Goal: Information Seeking & Learning: Compare options

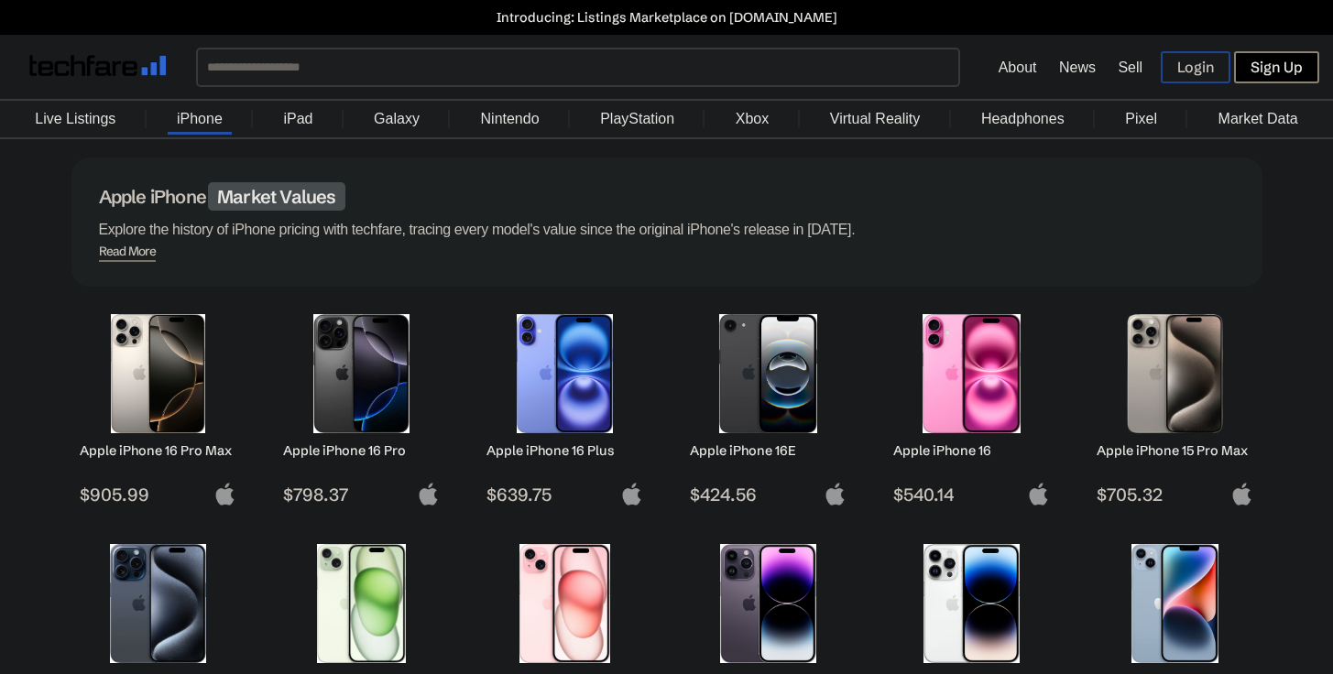
scroll to position [371, 0]
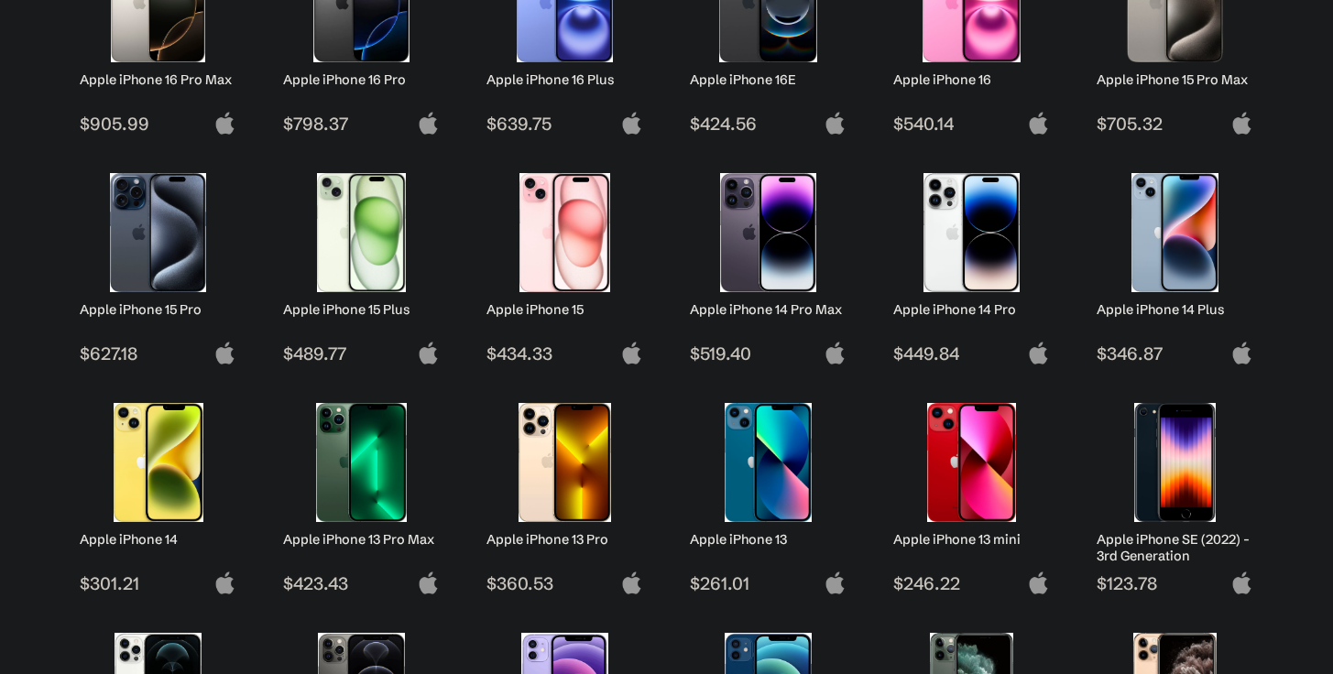
click at [167, 248] on img at bounding box center [157, 232] width 129 height 119
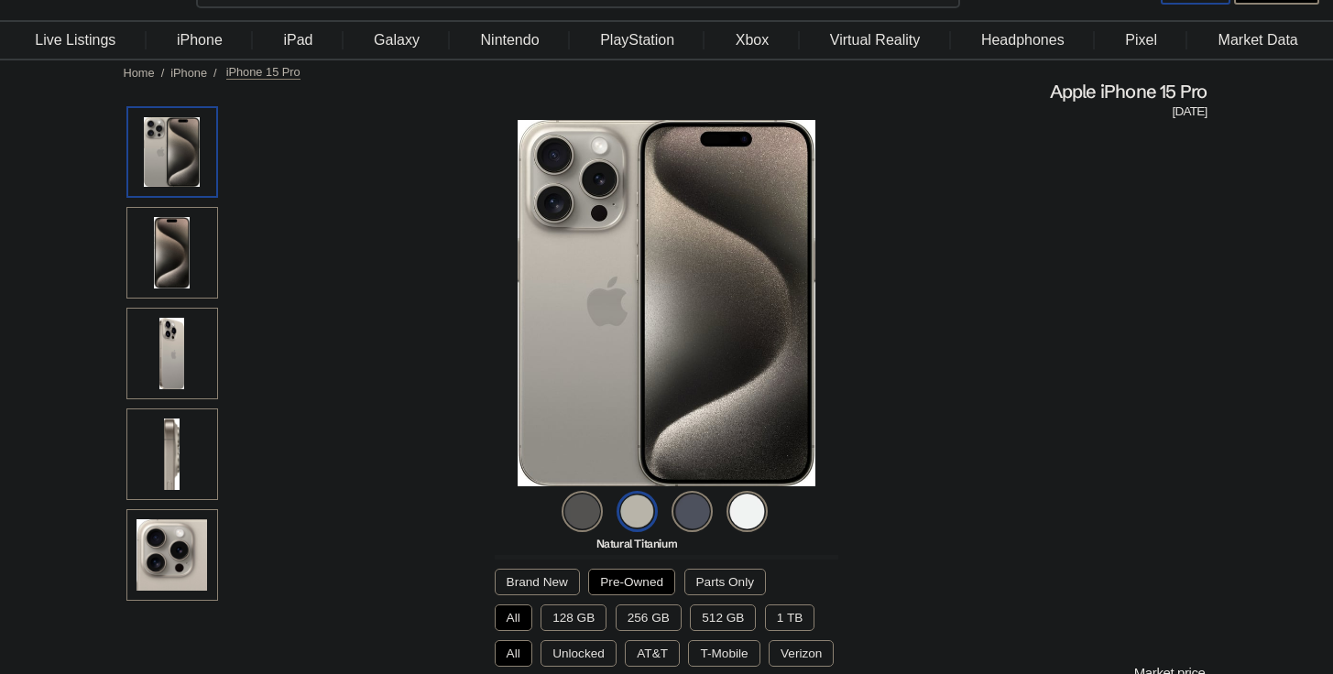
scroll to position [345, 0]
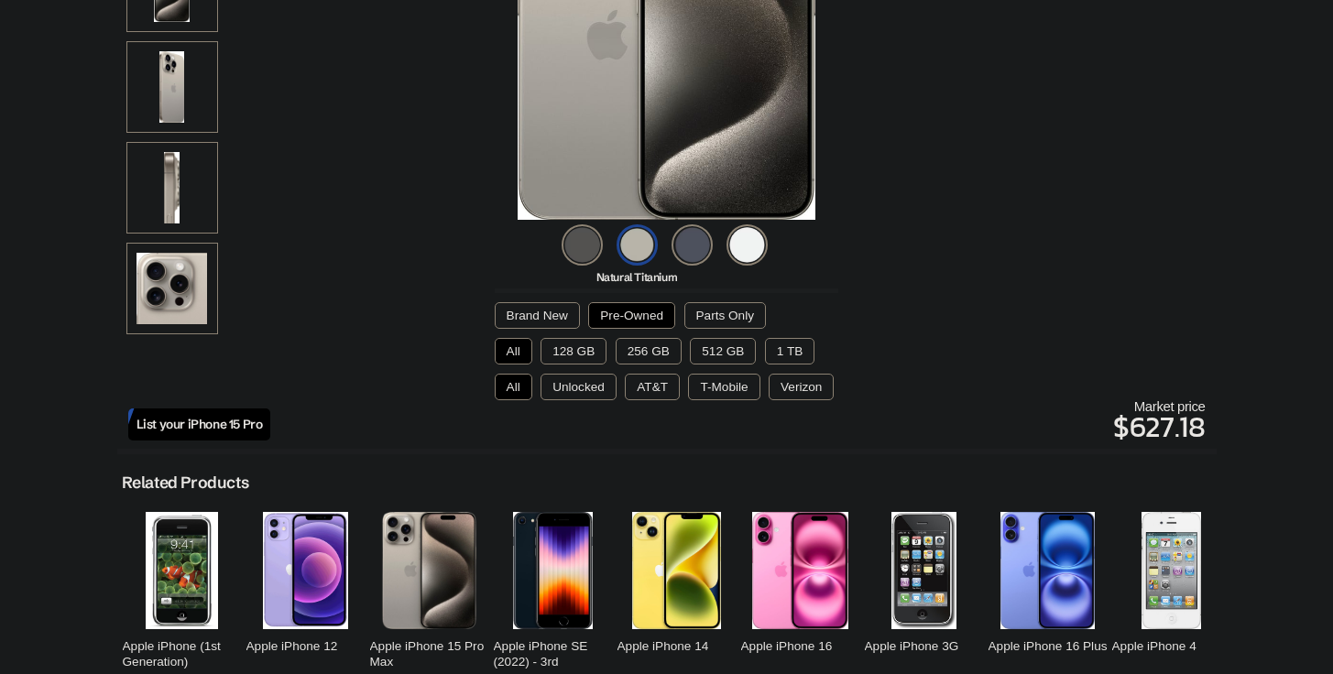
click at [690, 242] on img at bounding box center [692, 245] width 41 height 41
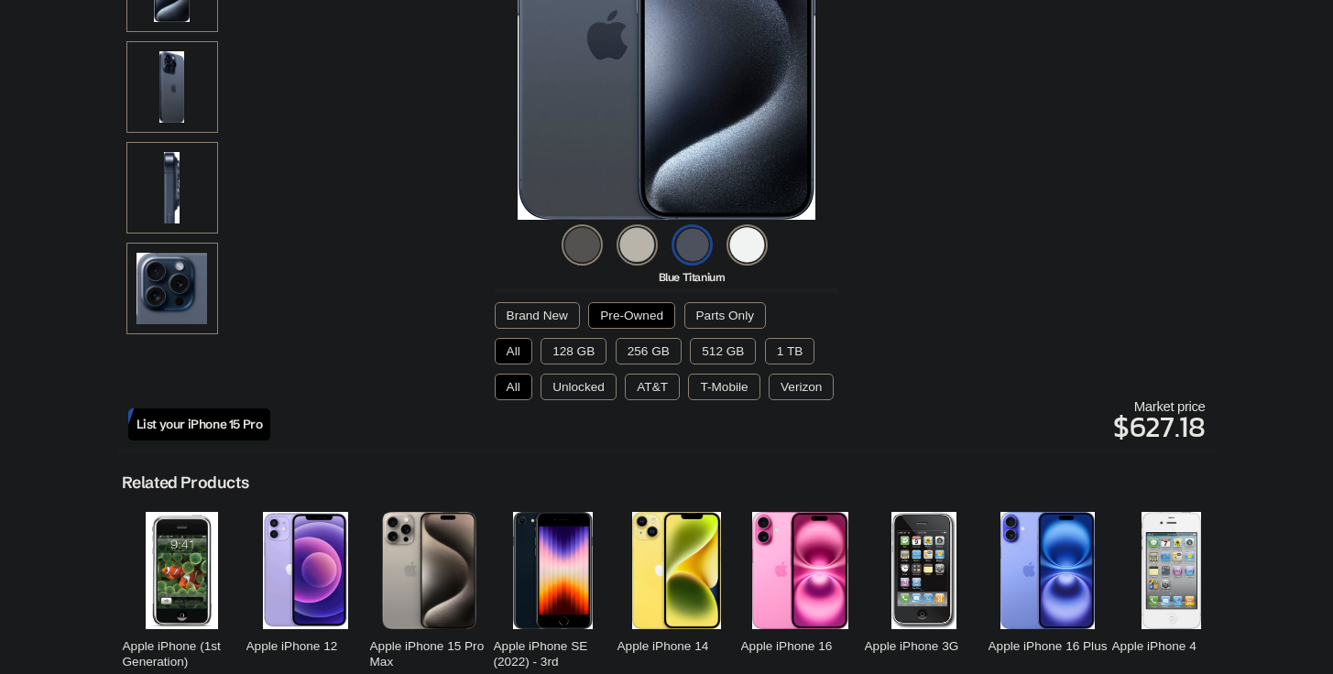
click at [622, 312] on button "Pre-Owned" at bounding box center [631, 315] width 87 height 27
click at [577, 347] on button "128 GB" at bounding box center [574, 351] width 66 height 27
click at [576, 386] on button "Unlocked" at bounding box center [579, 387] width 76 height 27
click at [642, 314] on button "Pre-Owned" at bounding box center [631, 315] width 87 height 27
click at [647, 346] on button "256 GB" at bounding box center [649, 351] width 66 height 27
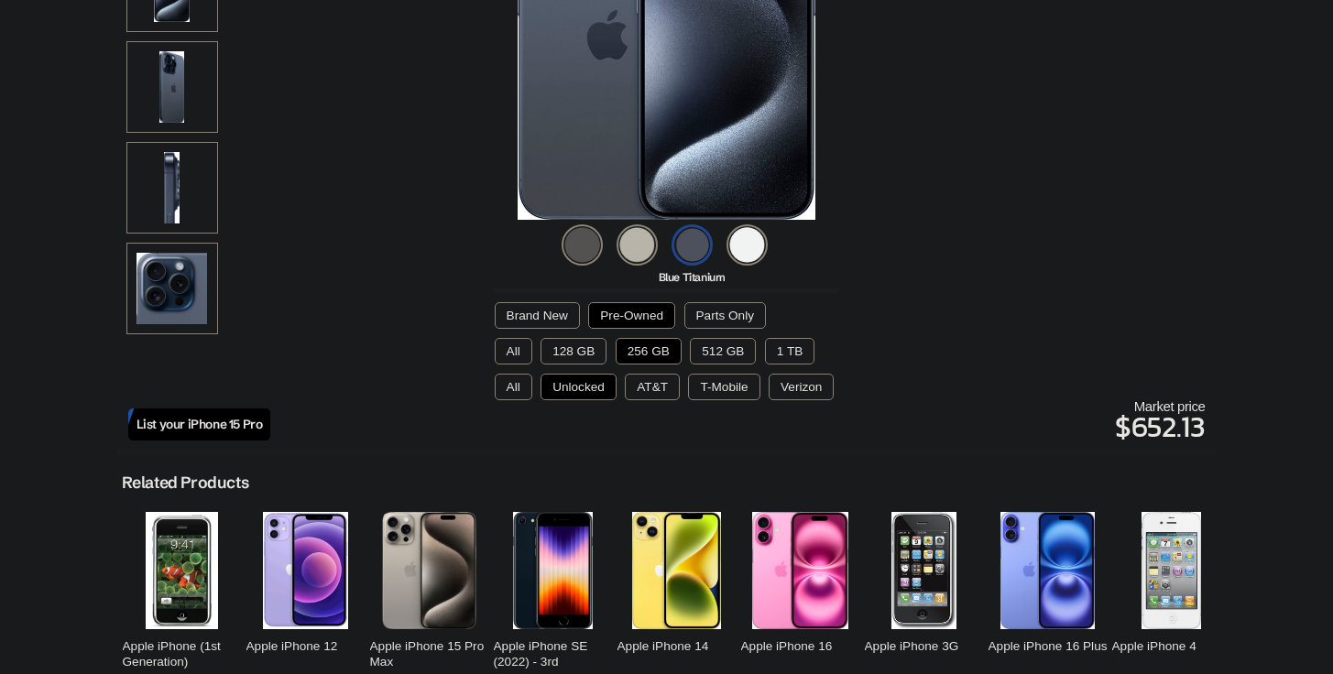
click at [568, 389] on button "Unlocked" at bounding box center [579, 387] width 76 height 27
click at [576, 240] on img at bounding box center [582, 245] width 41 height 41
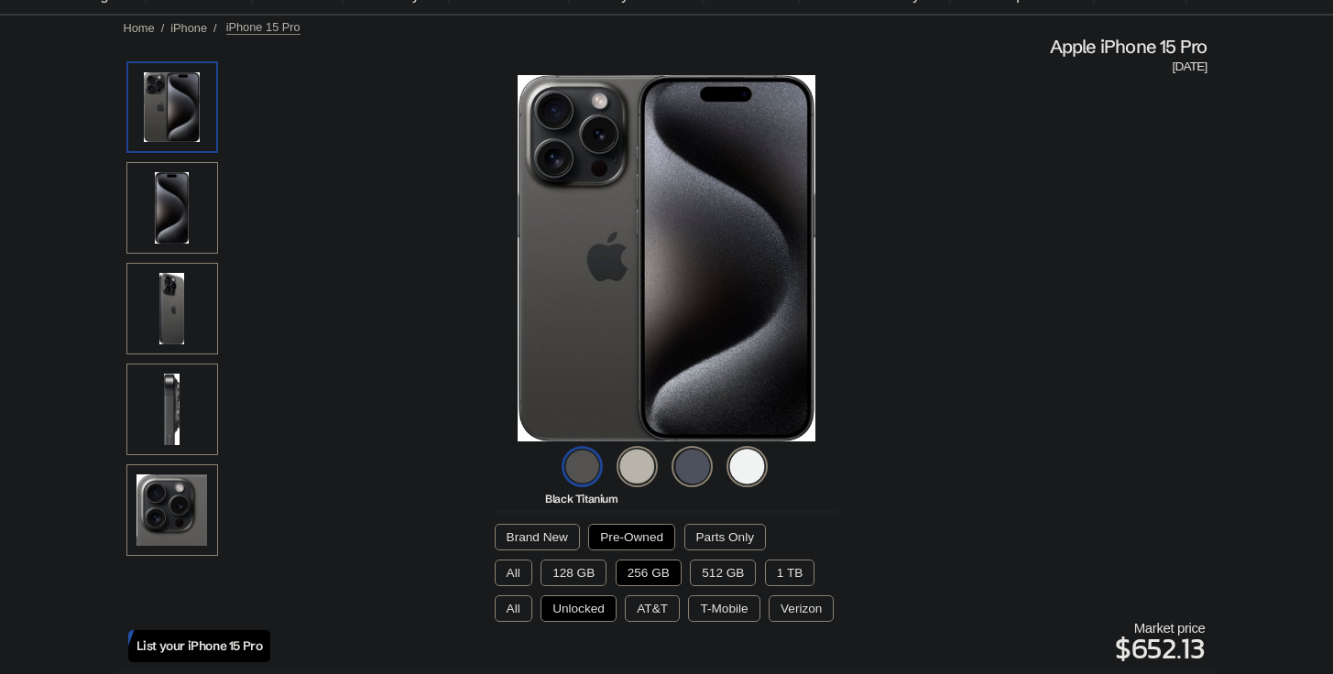
scroll to position [0, 0]
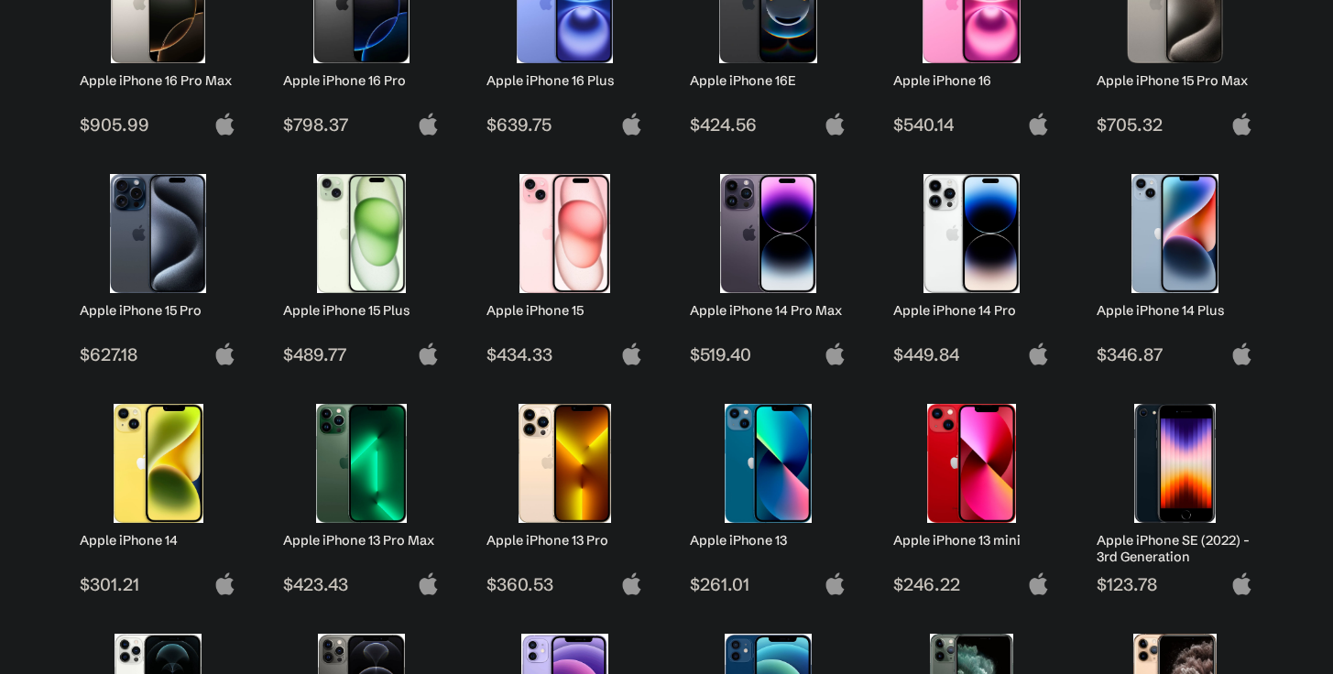
scroll to position [60, 0]
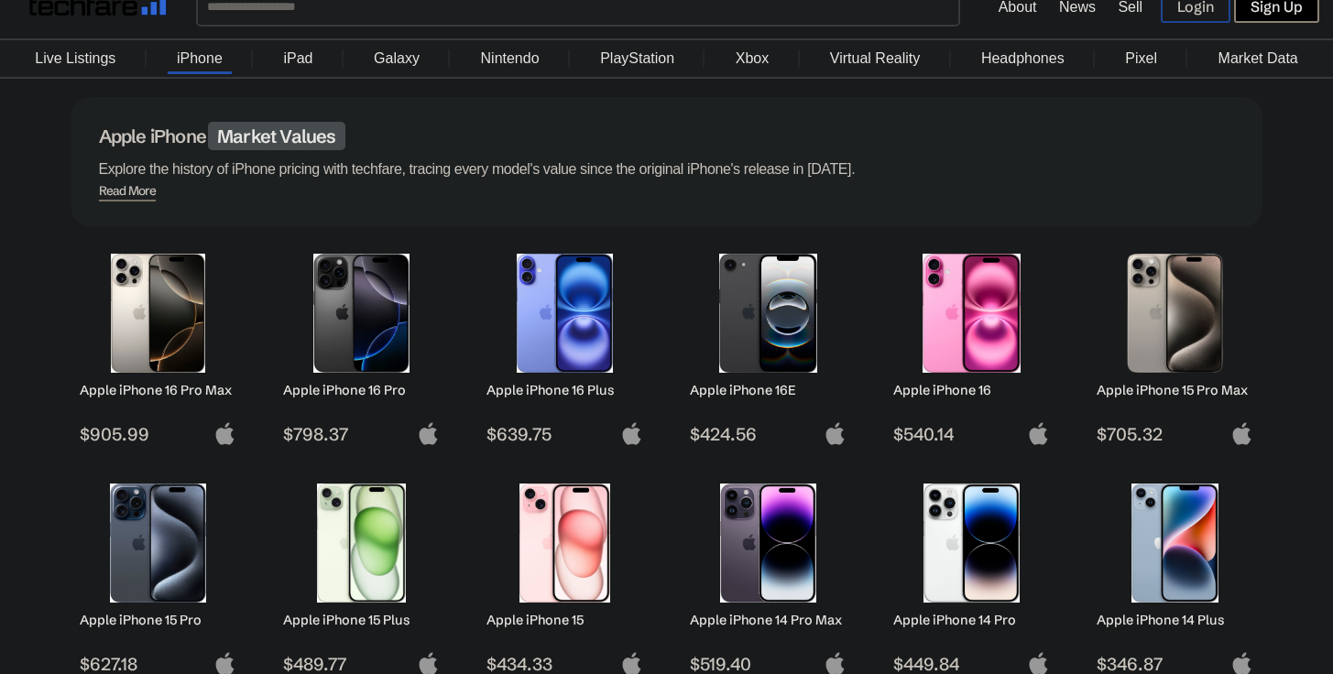
click at [346, 328] on img at bounding box center [361, 313] width 129 height 119
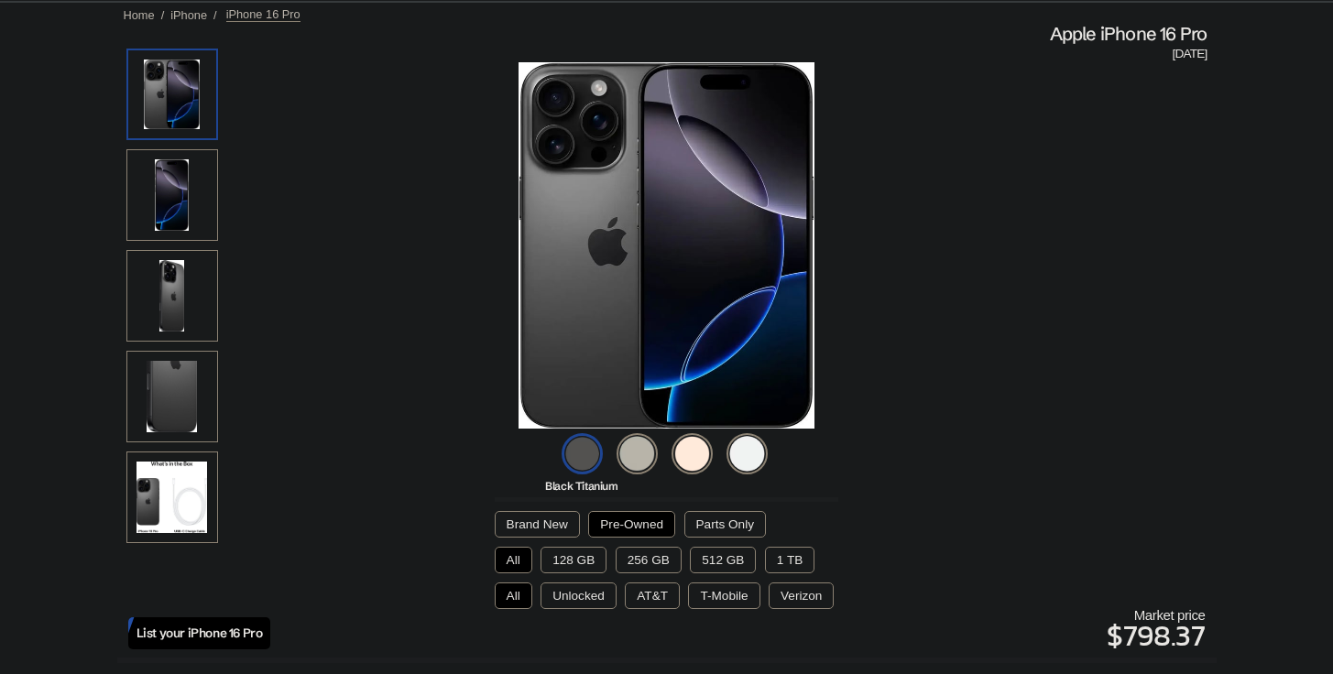
scroll to position [137, 0]
click at [637, 522] on button "Pre-Owned" at bounding box center [631, 523] width 87 height 27
click at [589, 557] on button "128 GB" at bounding box center [574, 559] width 66 height 27
click at [583, 596] on button "Unlocked" at bounding box center [579, 595] width 76 height 27
